Goal: Navigation & Orientation: Find specific page/section

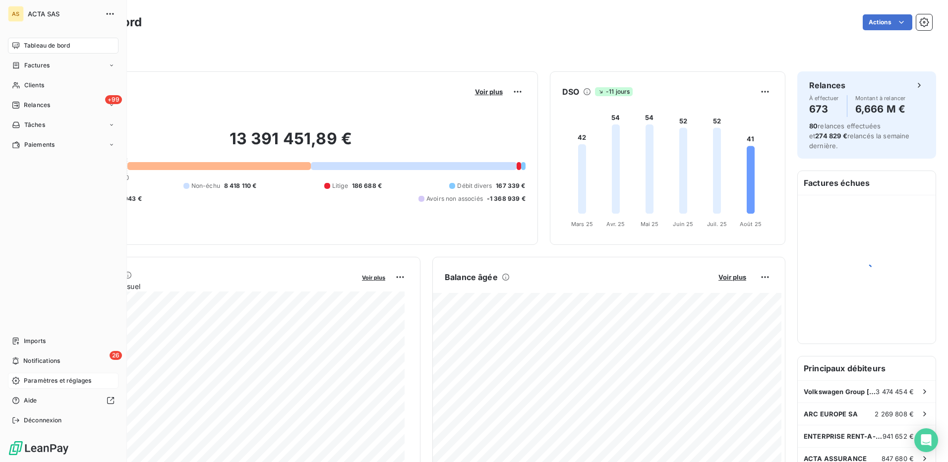
click at [41, 382] on span "Paramètres et réglages" at bounding box center [57, 380] width 67 height 9
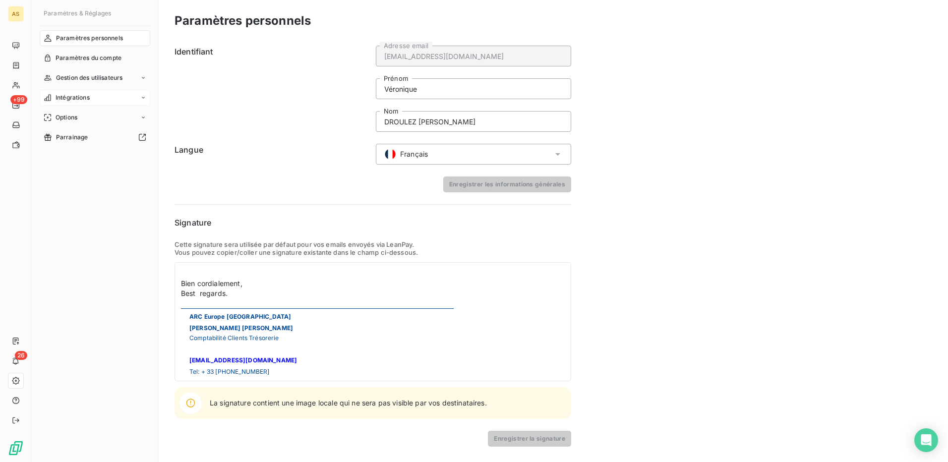
click at [143, 97] on icon at bounding box center [143, 98] width 6 height 6
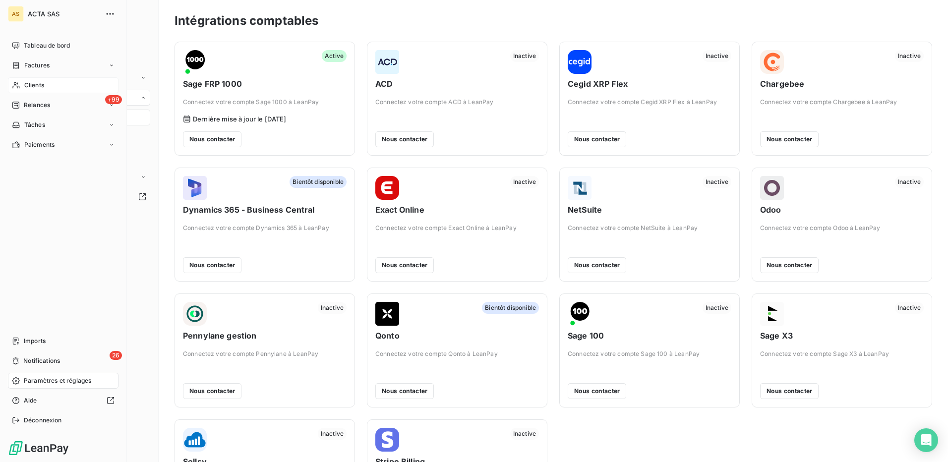
click at [37, 81] on span "Clients" at bounding box center [34, 85] width 20 height 9
